Goal: Task Accomplishment & Management: Use online tool/utility

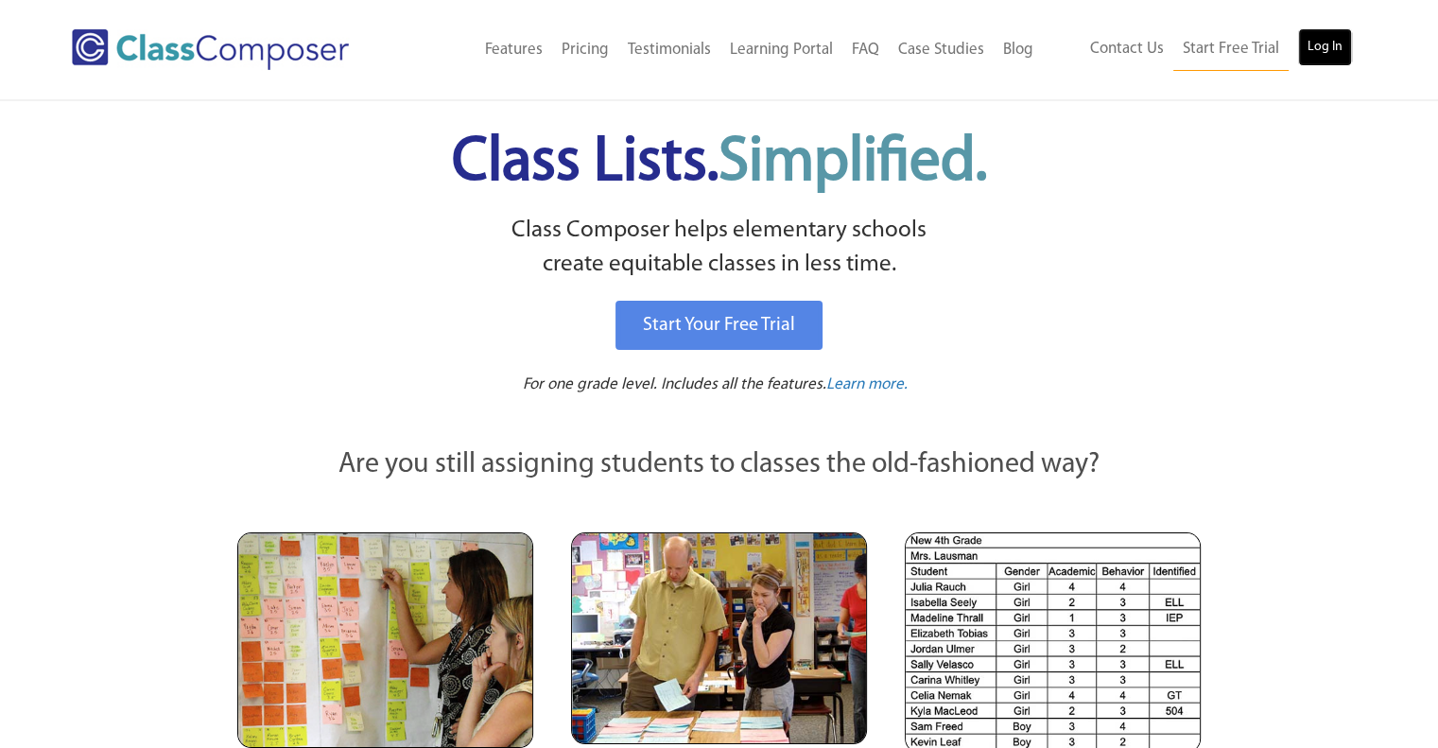
click at [1335, 43] on link "Log In" at bounding box center [1325, 47] width 54 height 38
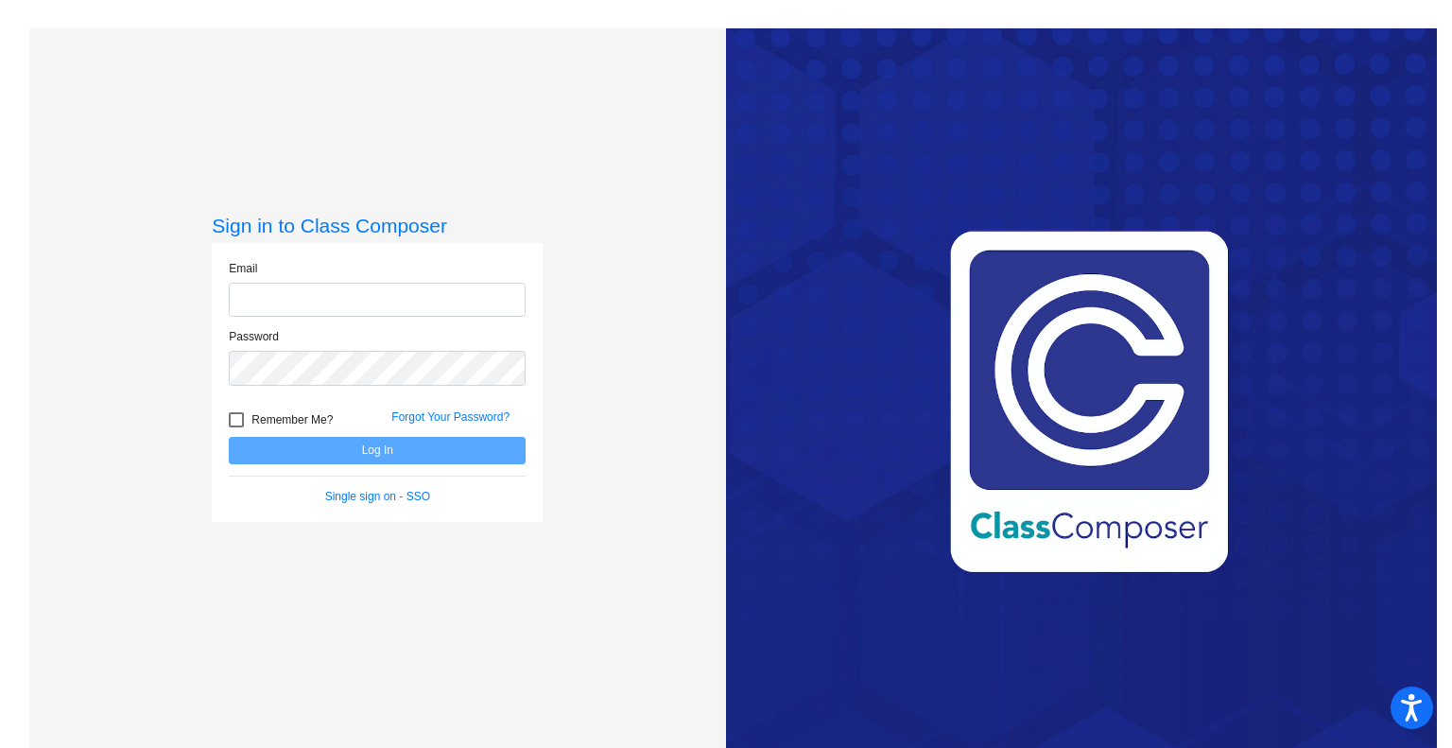
type input "chloe.watts@hesperiausd.org"
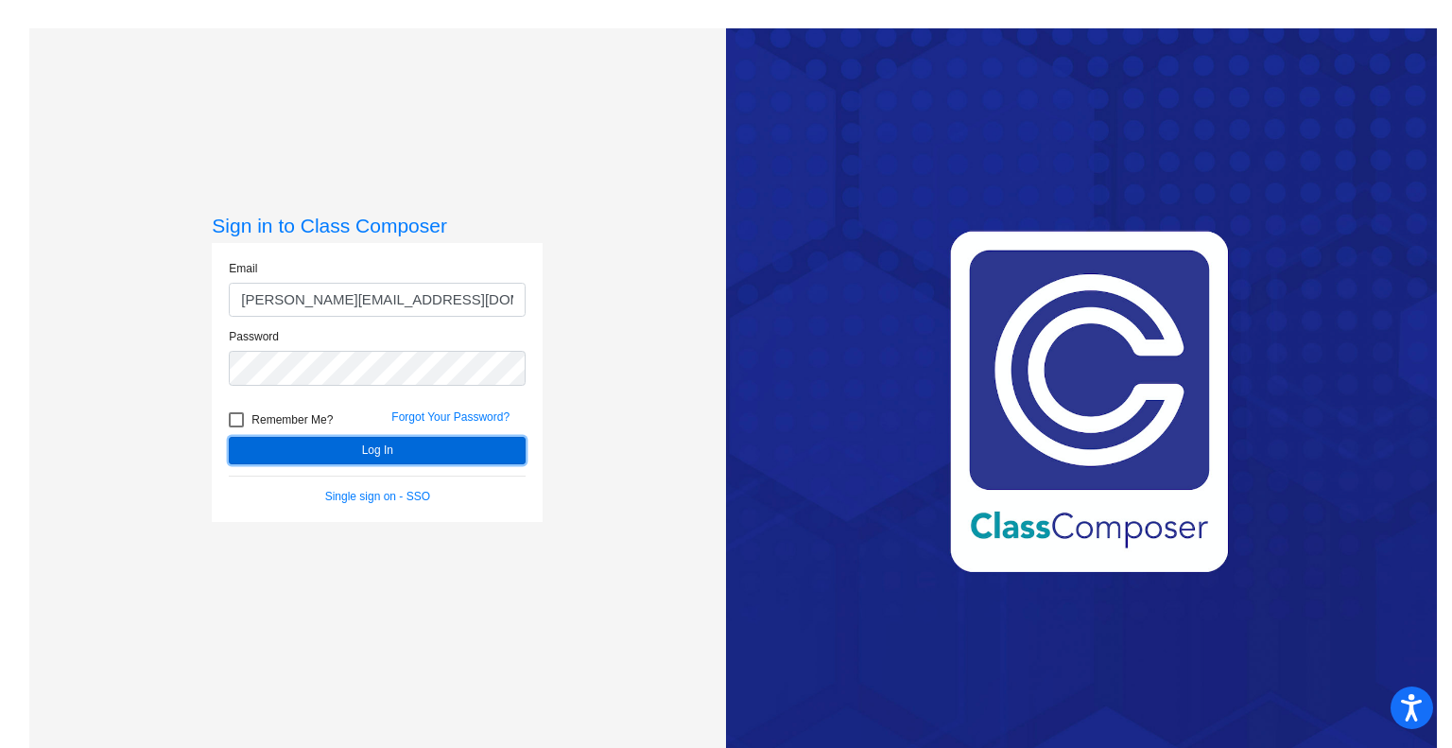
click at [366, 454] on button "Log In" at bounding box center [377, 450] width 297 height 27
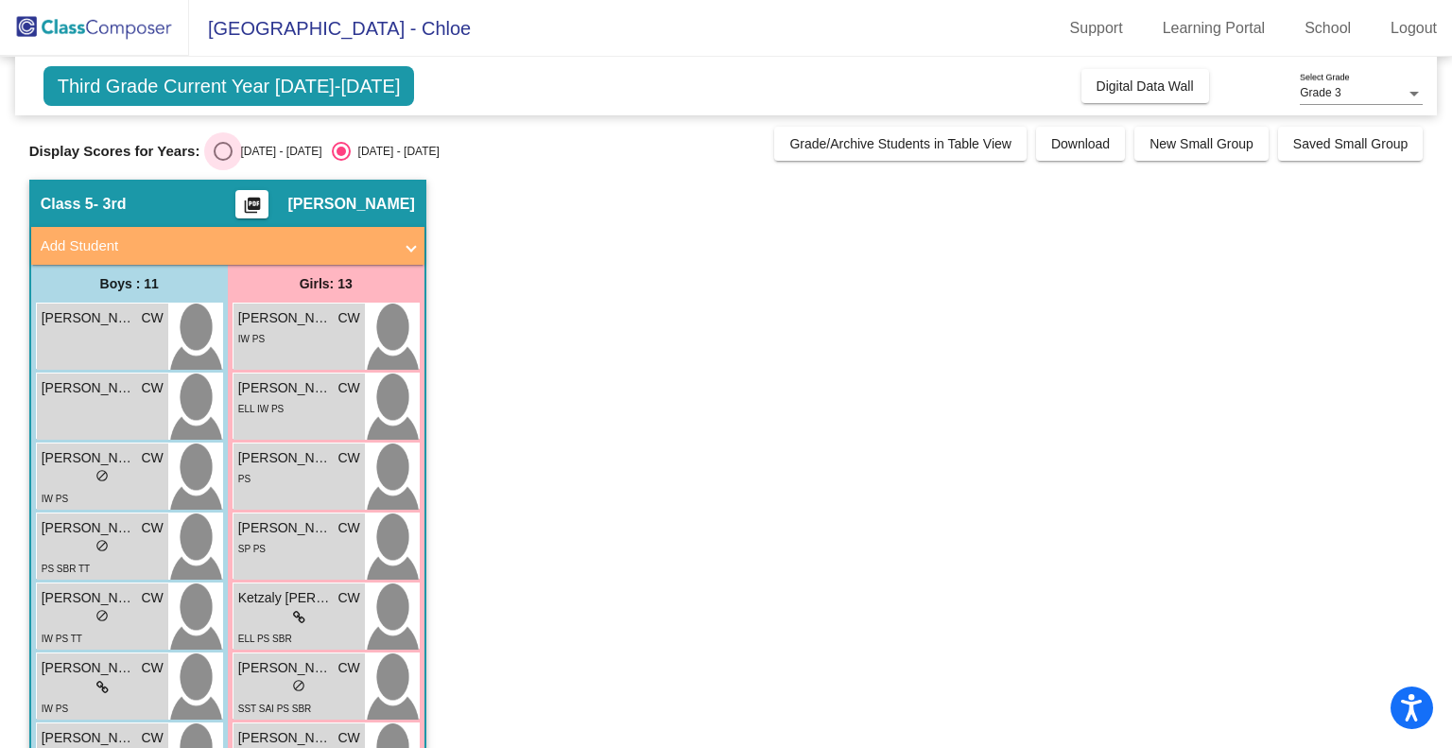
click at [225, 149] on div "Select an option" at bounding box center [223, 151] width 19 height 19
click at [223, 161] on input "2024 - 2025" at bounding box center [222, 161] width 1 height 1
radio input "true"
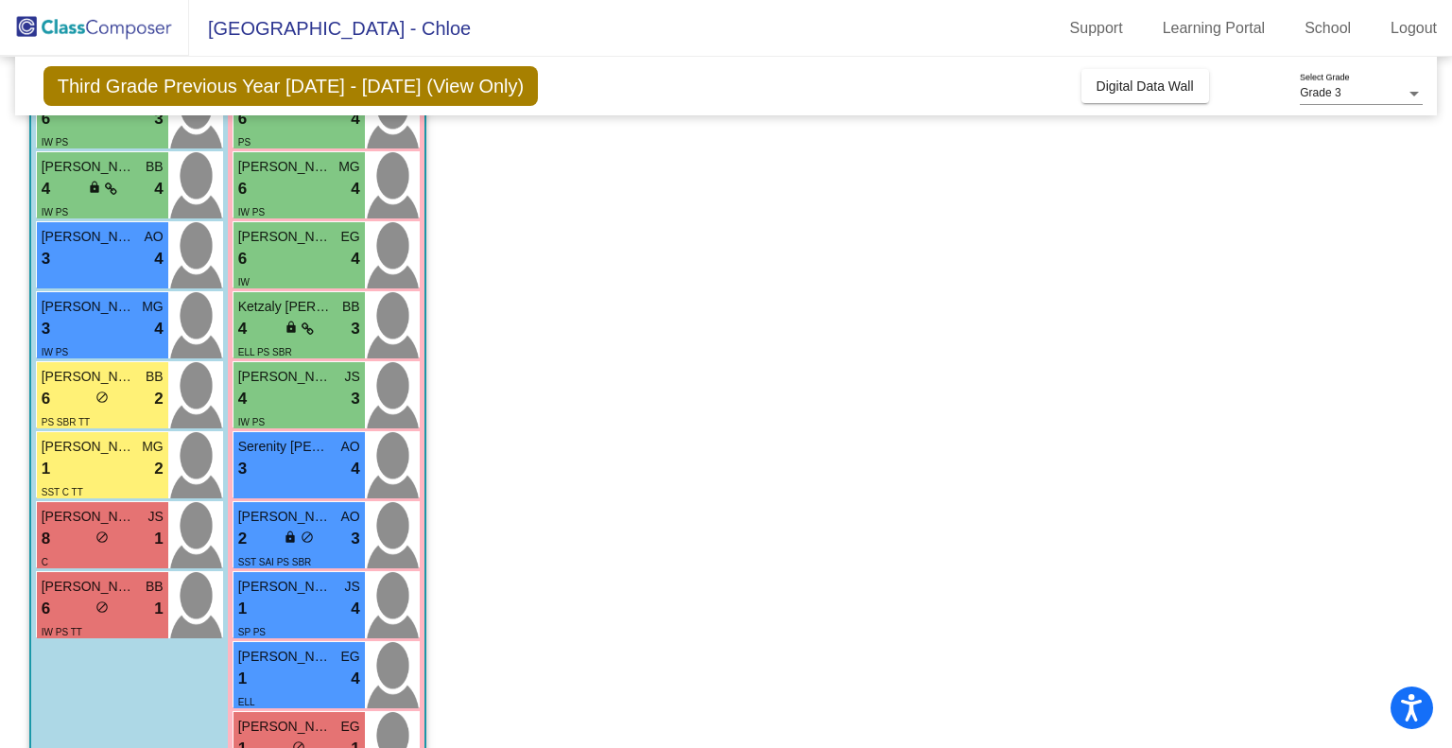
scroll to position [493, 0]
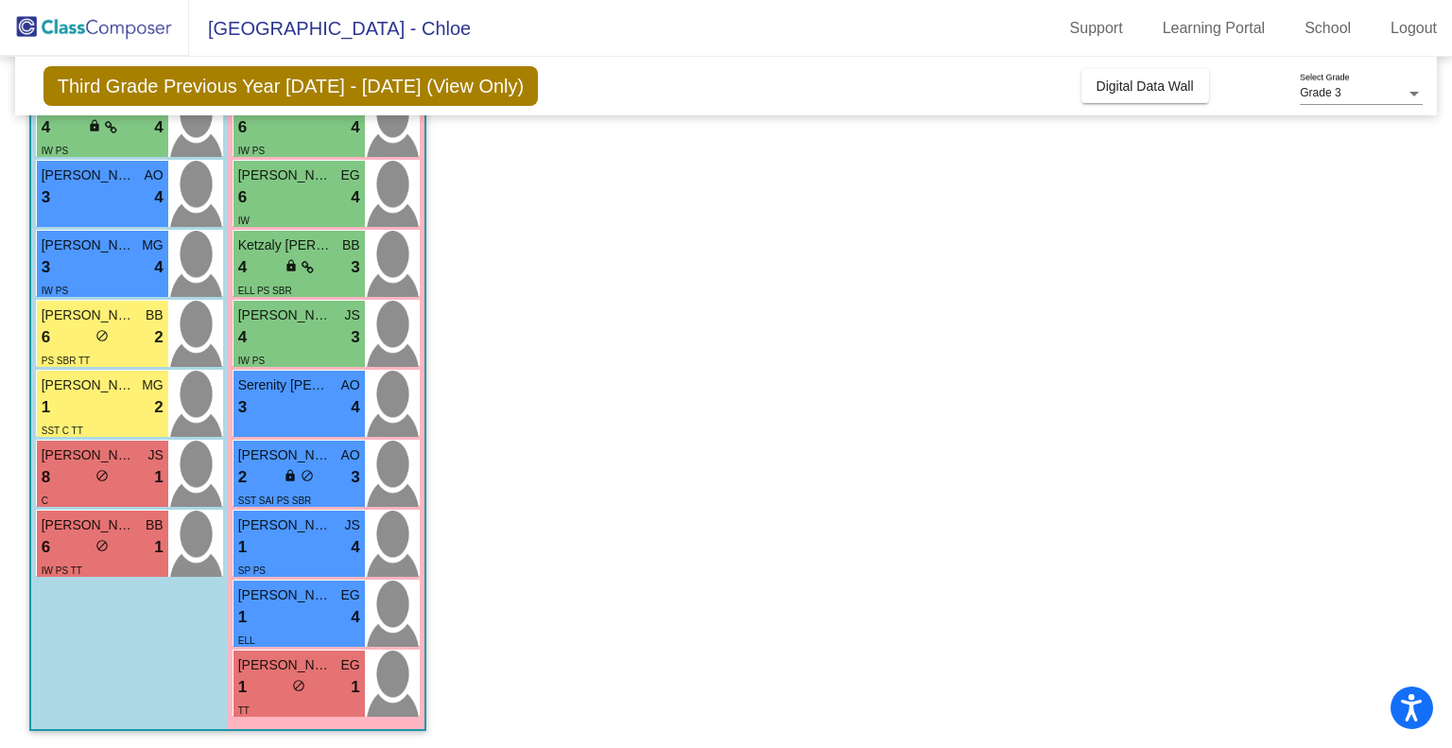
click at [132, 460] on span "Levi Rupert" at bounding box center [89, 455] width 95 height 20
